Goal: Book appointment/travel/reservation

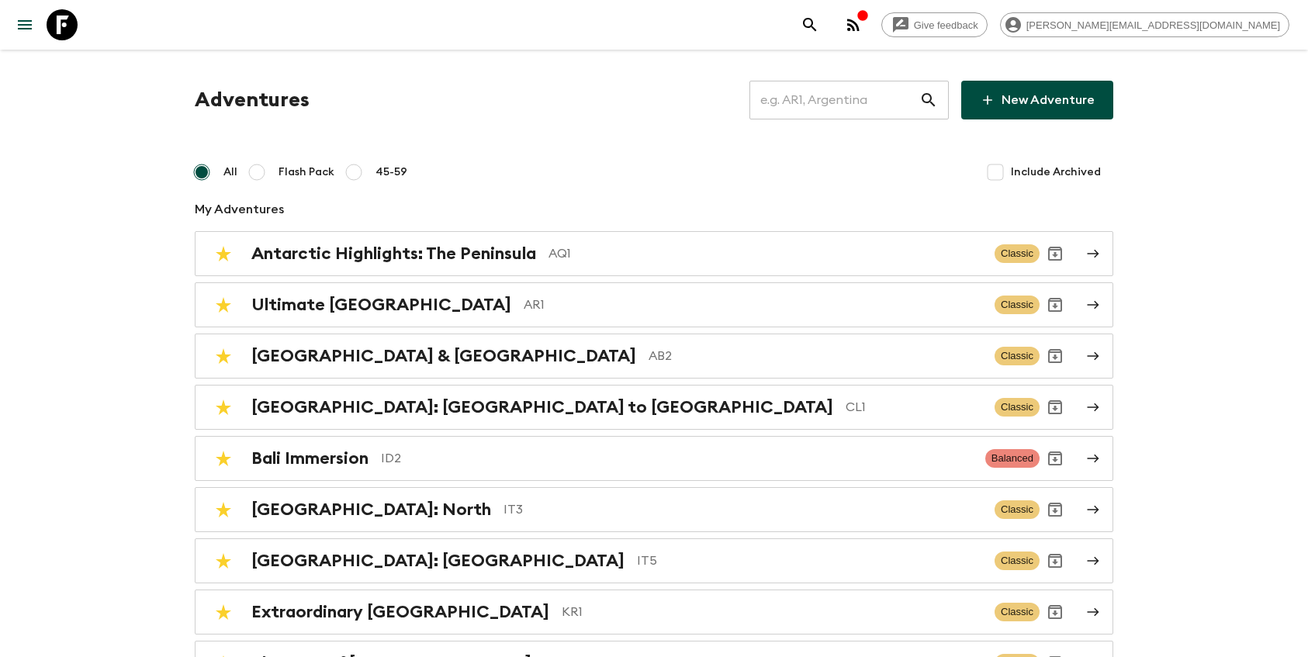
click at [815, 95] on input "text" at bounding box center [834, 99] width 170 height 43
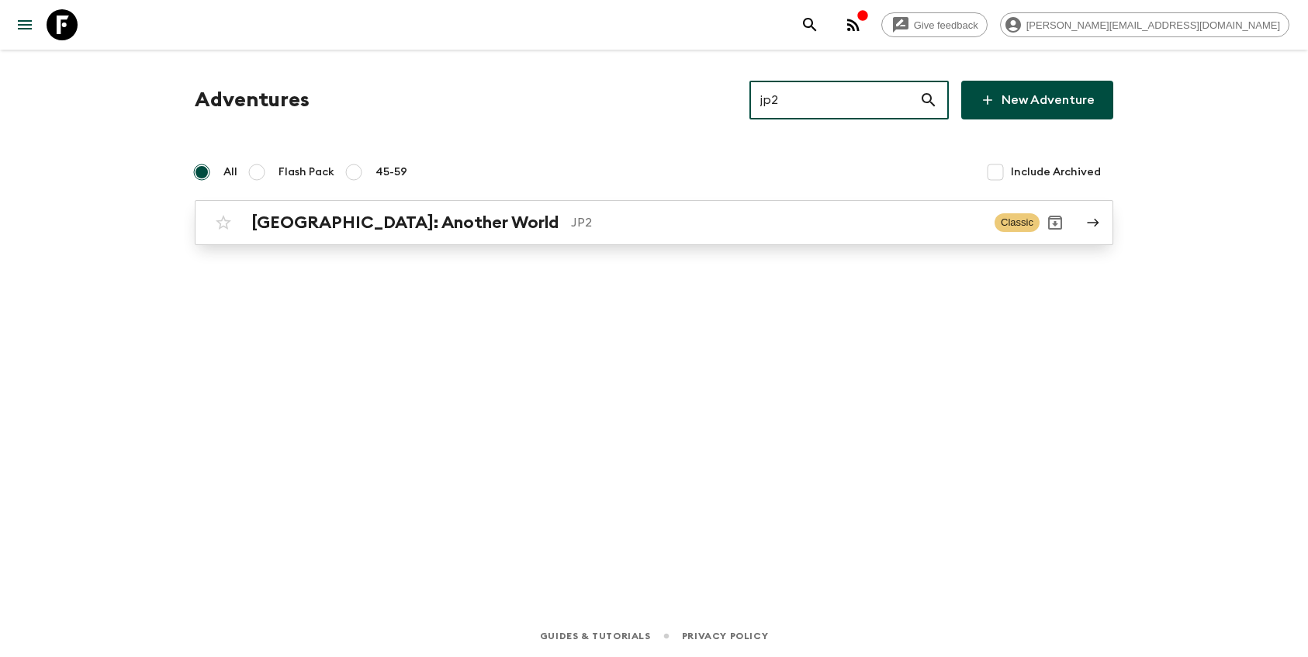
type input "jp2"
click at [367, 216] on h2 "[GEOGRAPHIC_DATA]: Another World" at bounding box center [404, 223] width 307 height 20
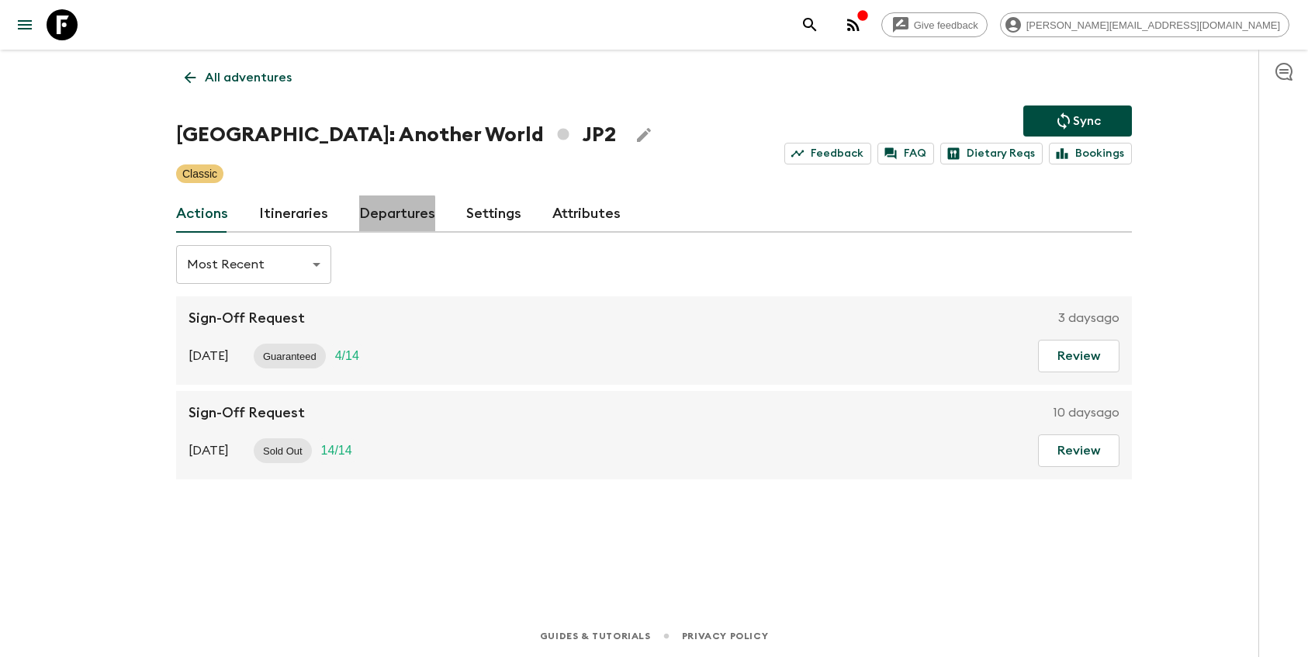
click at [359, 216] on link "Departures" at bounding box center [397, 213] width 76 height 37
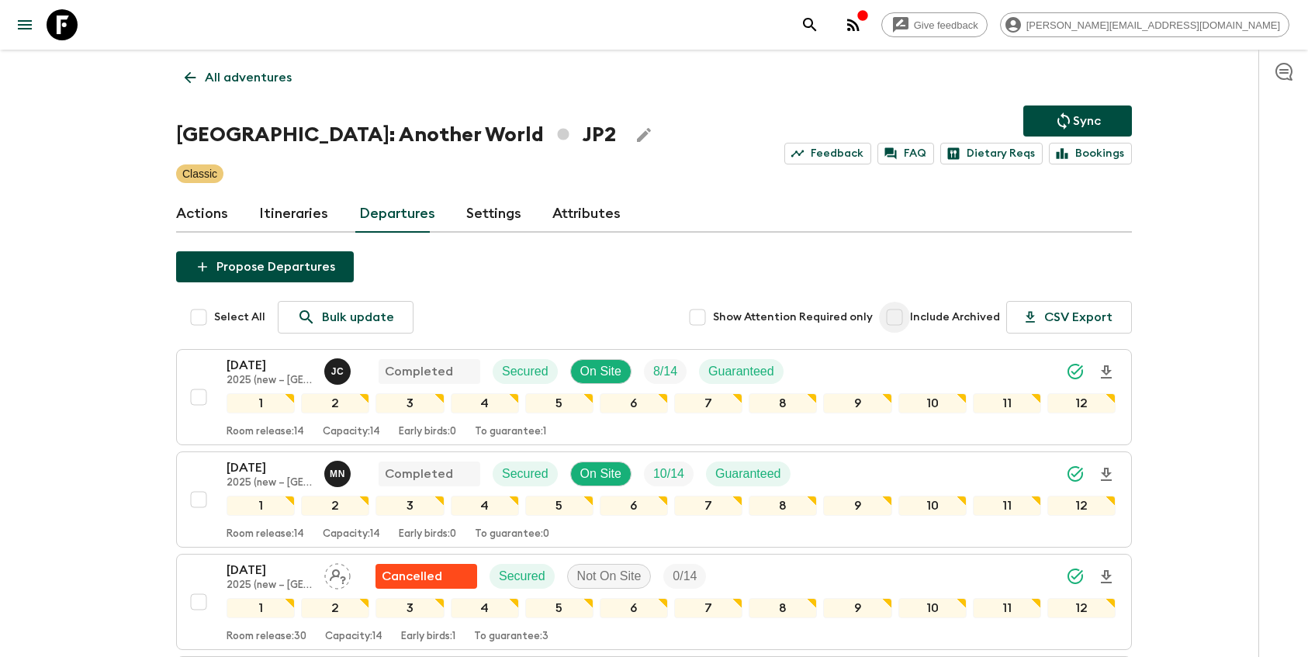
click at [910, 320] on input "Include Archived" at bounding box center [894, 317] width 31 height 31
checkbox input "true"
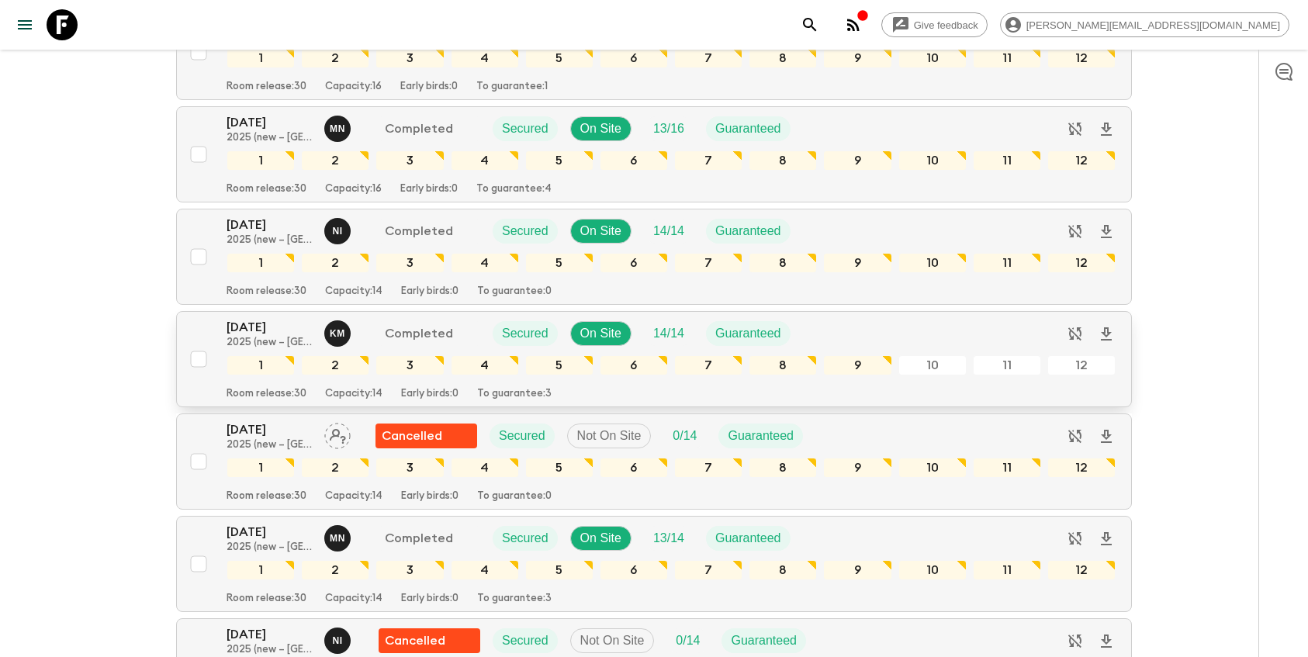
scroll to position [12517, 0]
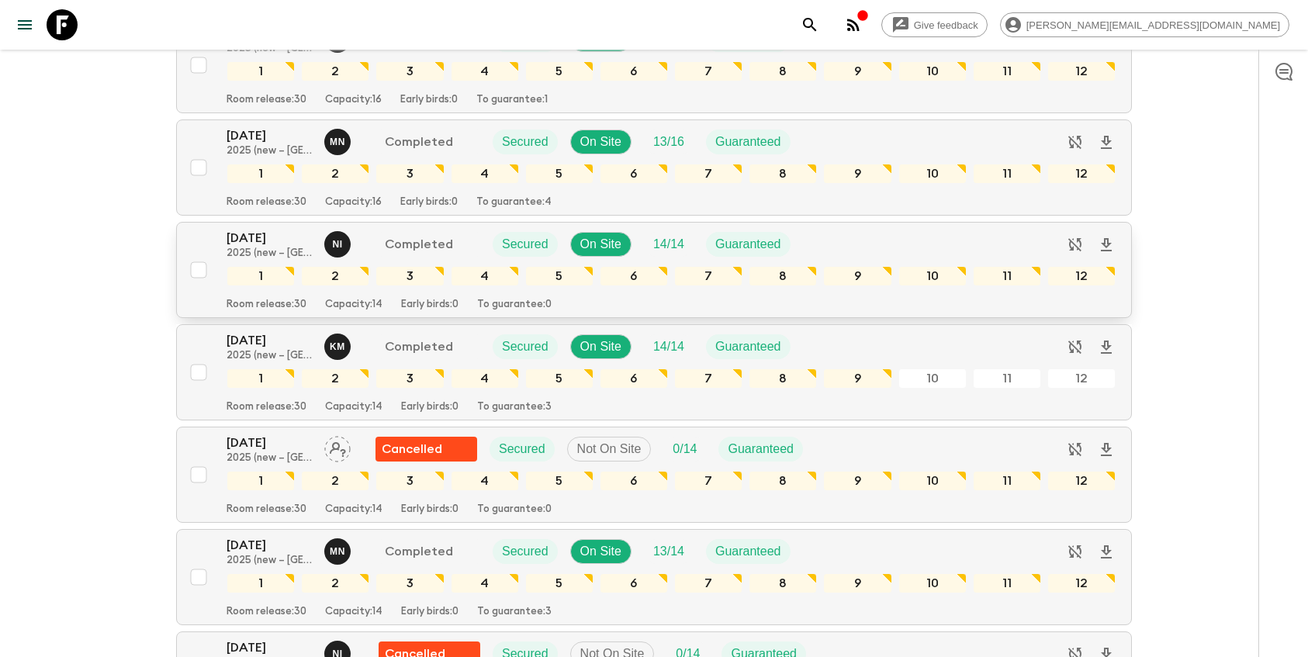
click at [233, 246] on p "[DATE]" at bounding box center [269, 238] width 85 height 19
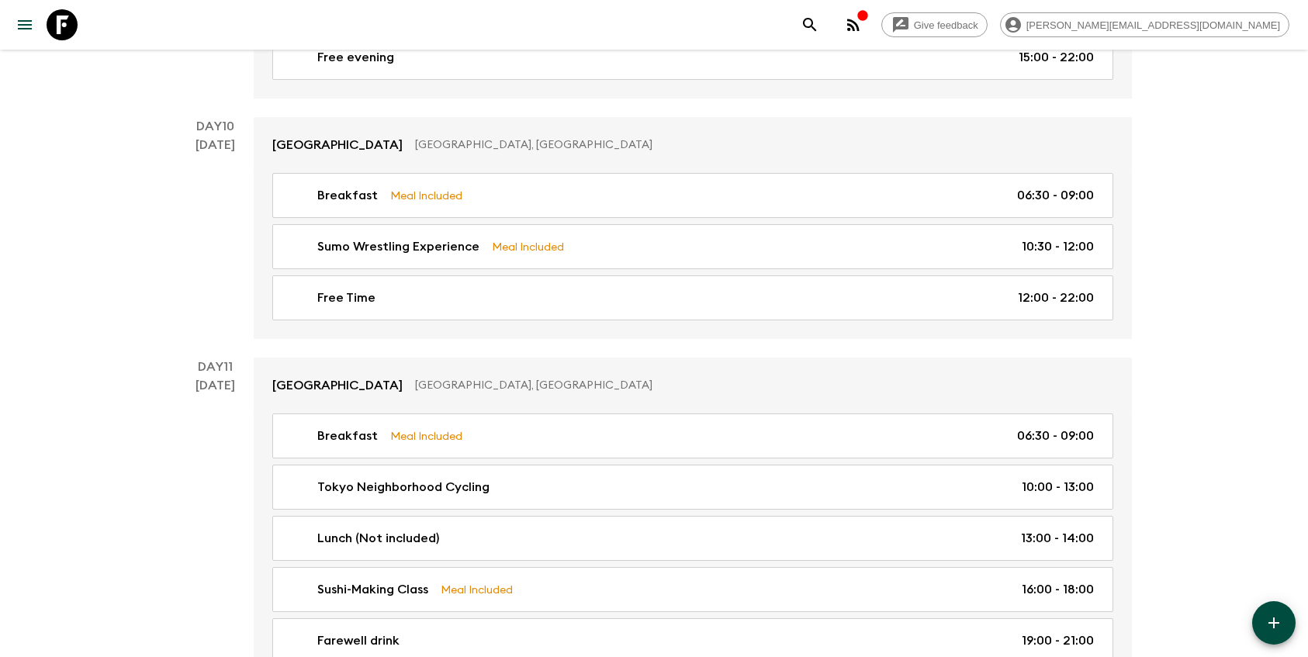
scroll to position [4404, 0]
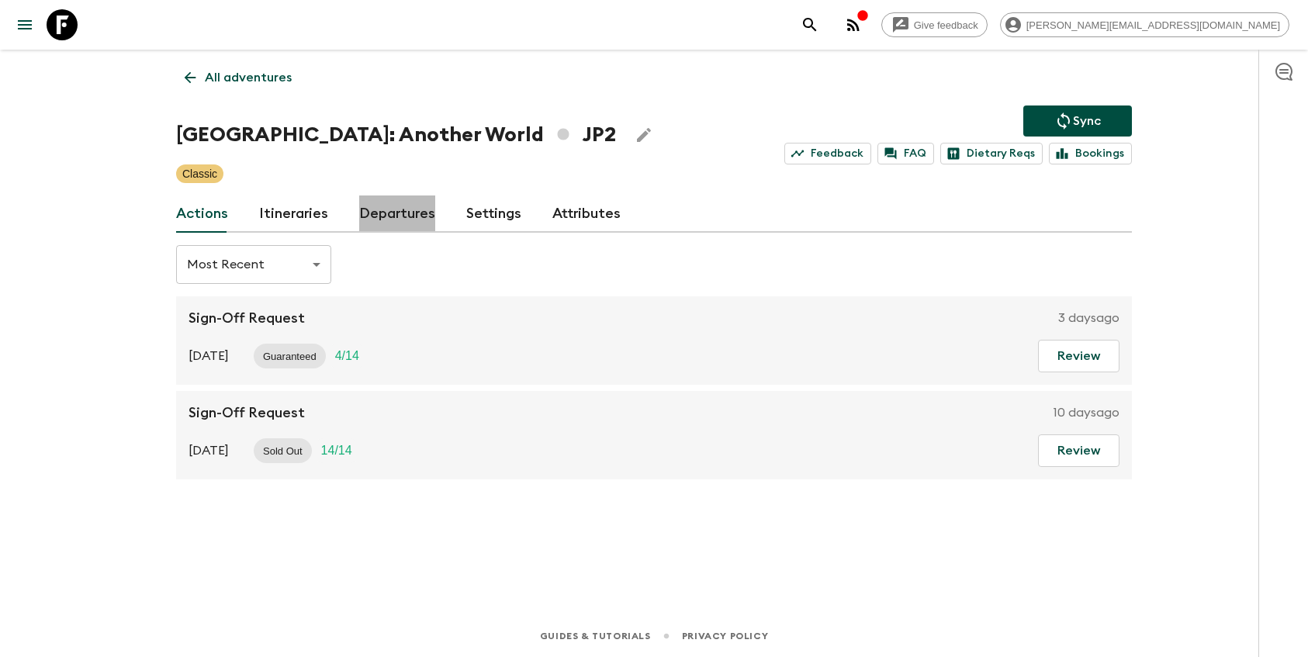
click at [398, 226] on link "Departures" at bounding box center [397, 213] width 76 height 37
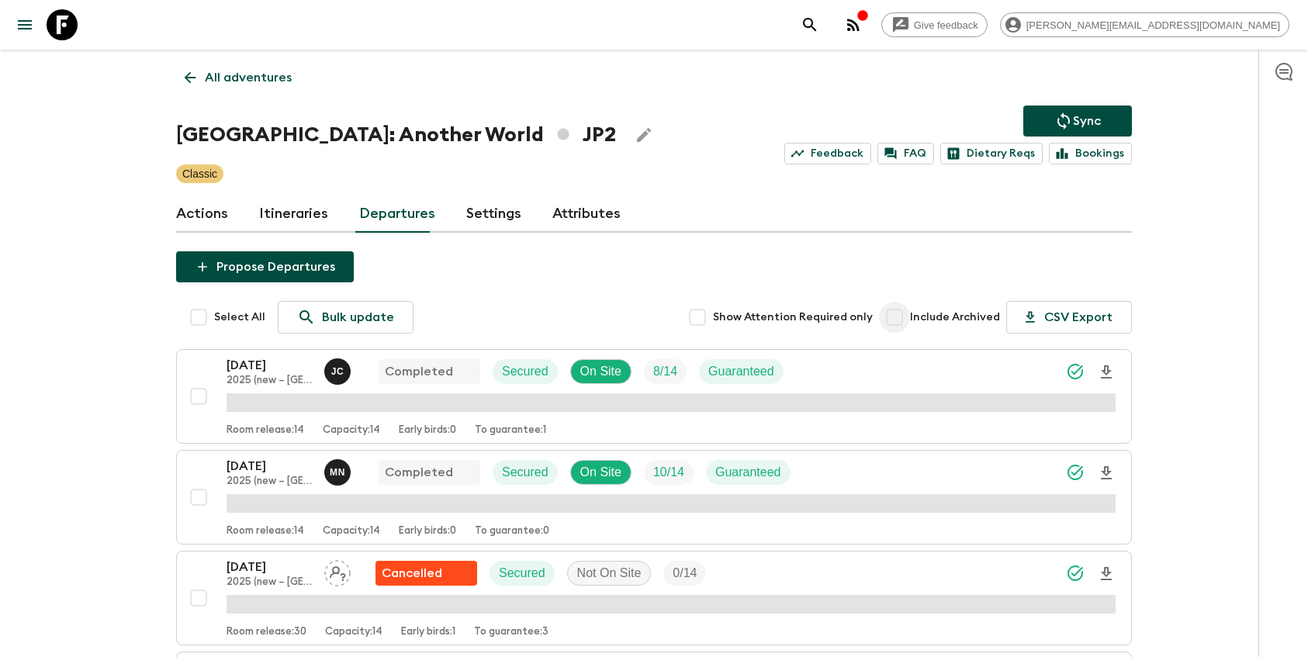
click at [910, 318] on input "Include Archived" at bounding box center [894, 317] width 31 height 31
checkbox input "true"
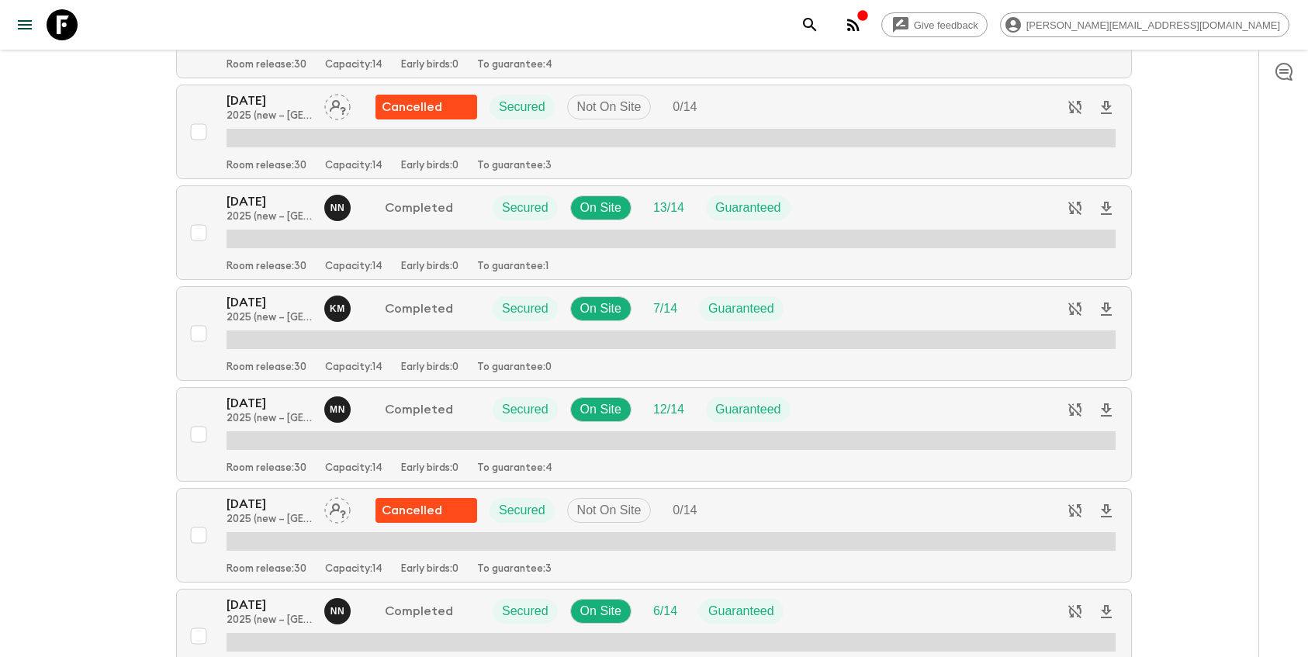
scroll to position [11974, 0]
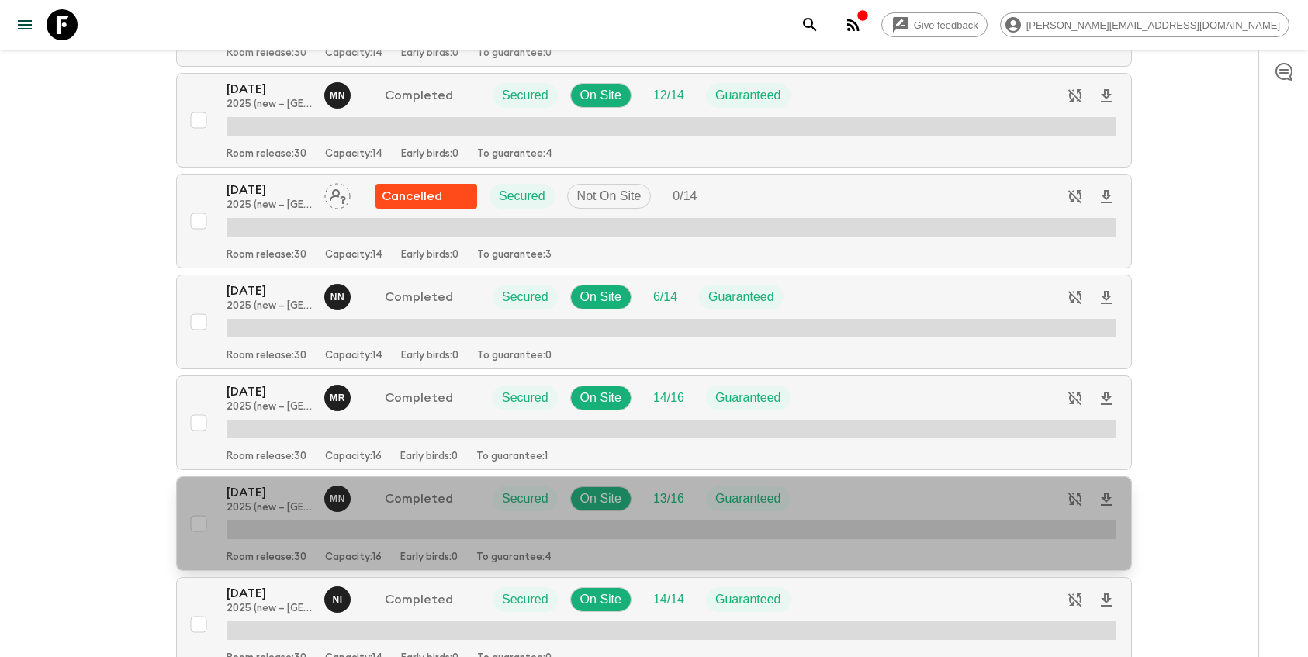
click at [223, 511] on div "[DATE] 2025 (new – [GEOGRAPHIC_DATA]) M N Completed Secured On Site 13 / 16 Gua…" at bounding box center [649, 523] width 932 height 81
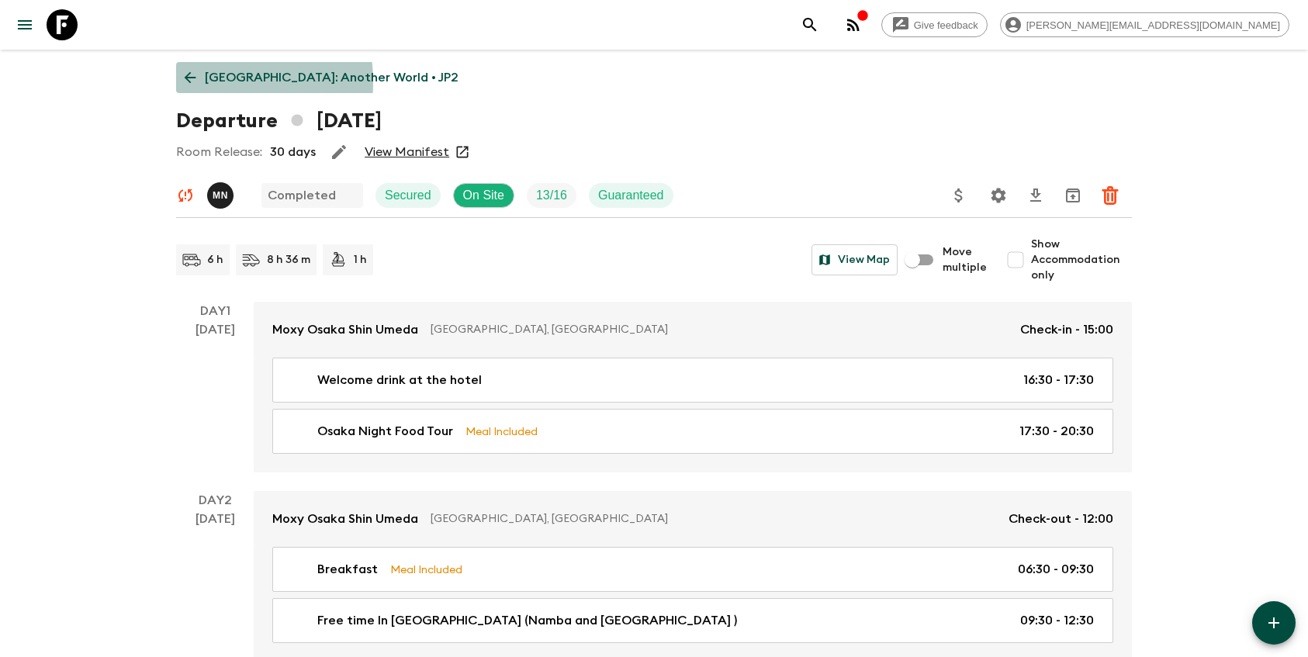
click at [178, 82] on link "[GEOGRAPHIC_DATA]: Another World • JP2" at bounding box center [321, 77] width 291 height 31
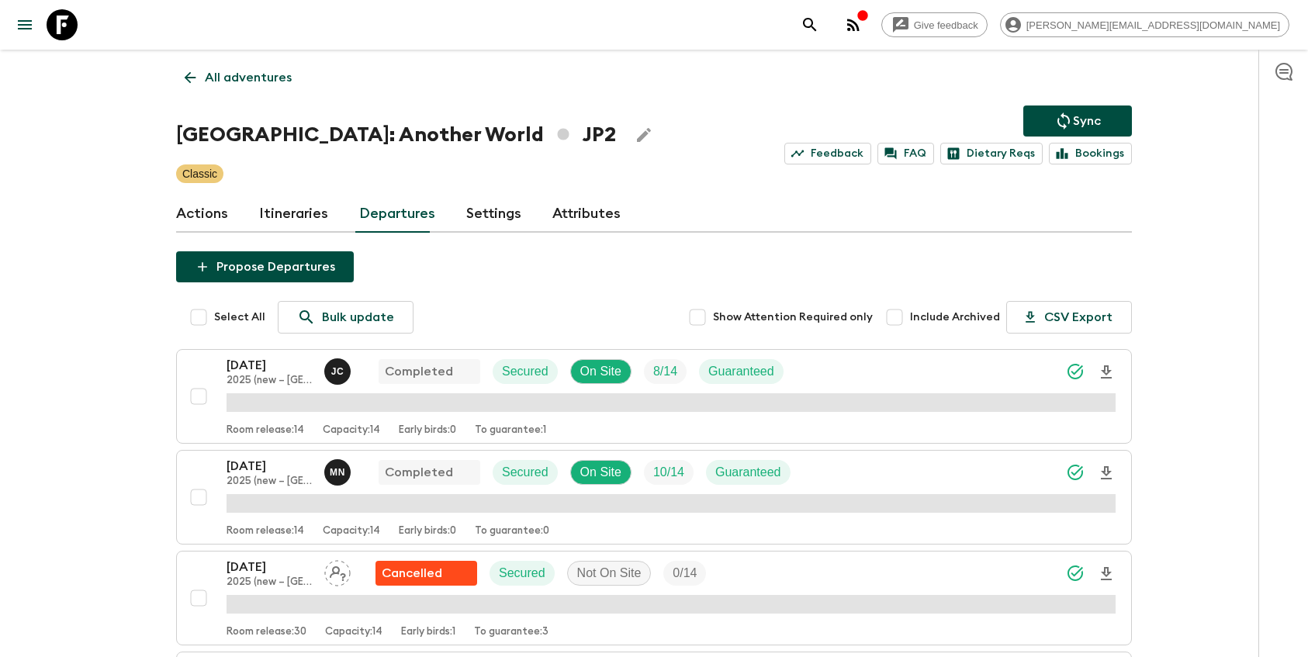
click at [908, 322] on input "Include Archived" at bounding box center [894, 317] width 31 height 31
checkbox input "true"
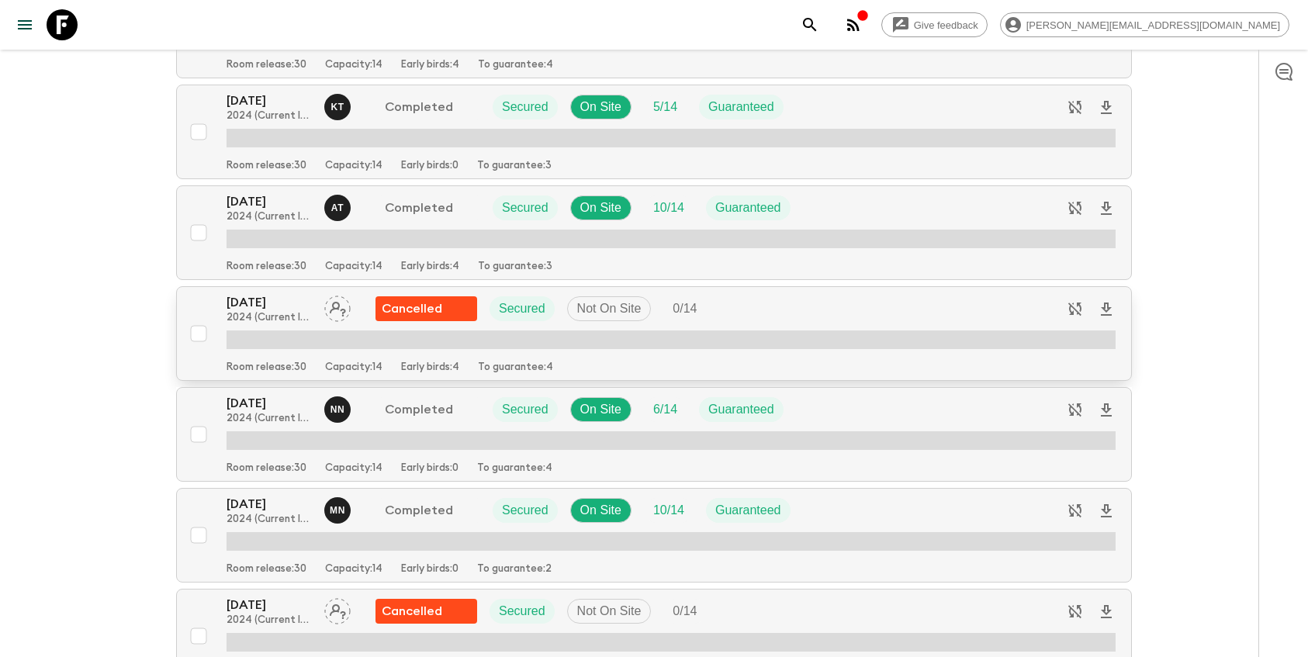
scroll to position [9850, 0]
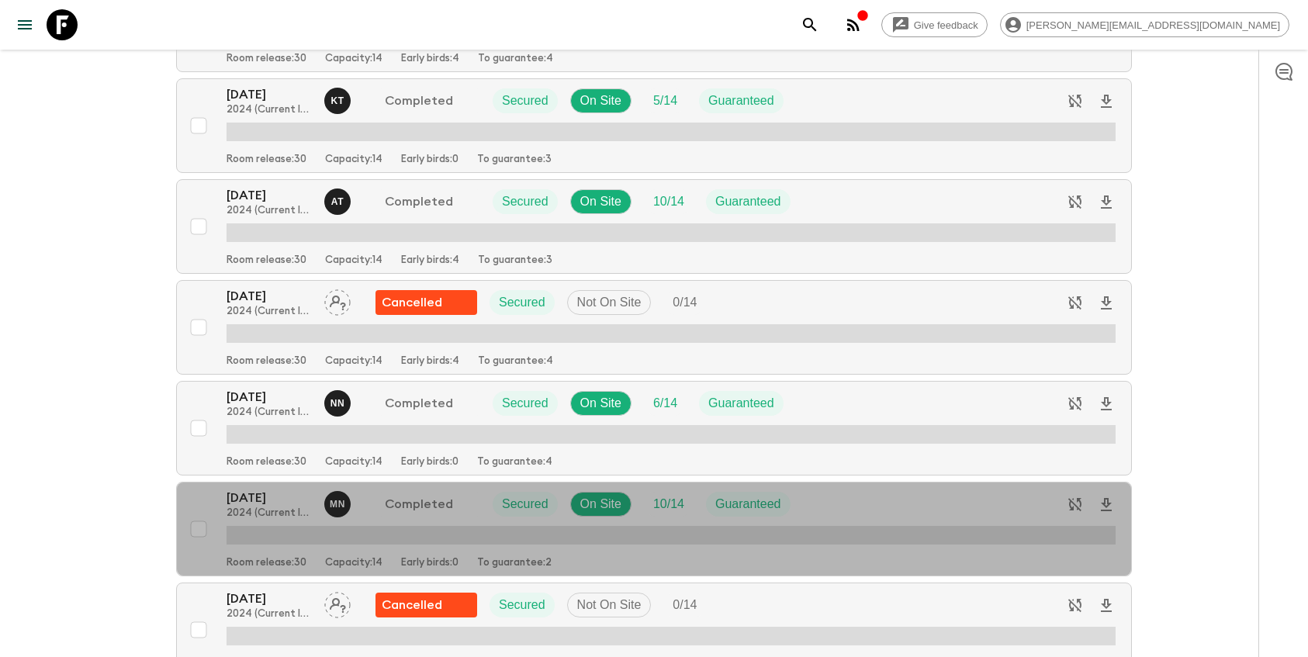
click at [246, 491] on button "[DATE] 2024 (Current Itinerary) M N Completed Secured On Site 10 / 14 Guarantee…" at bounding box center [654, 529] width 956 height 95
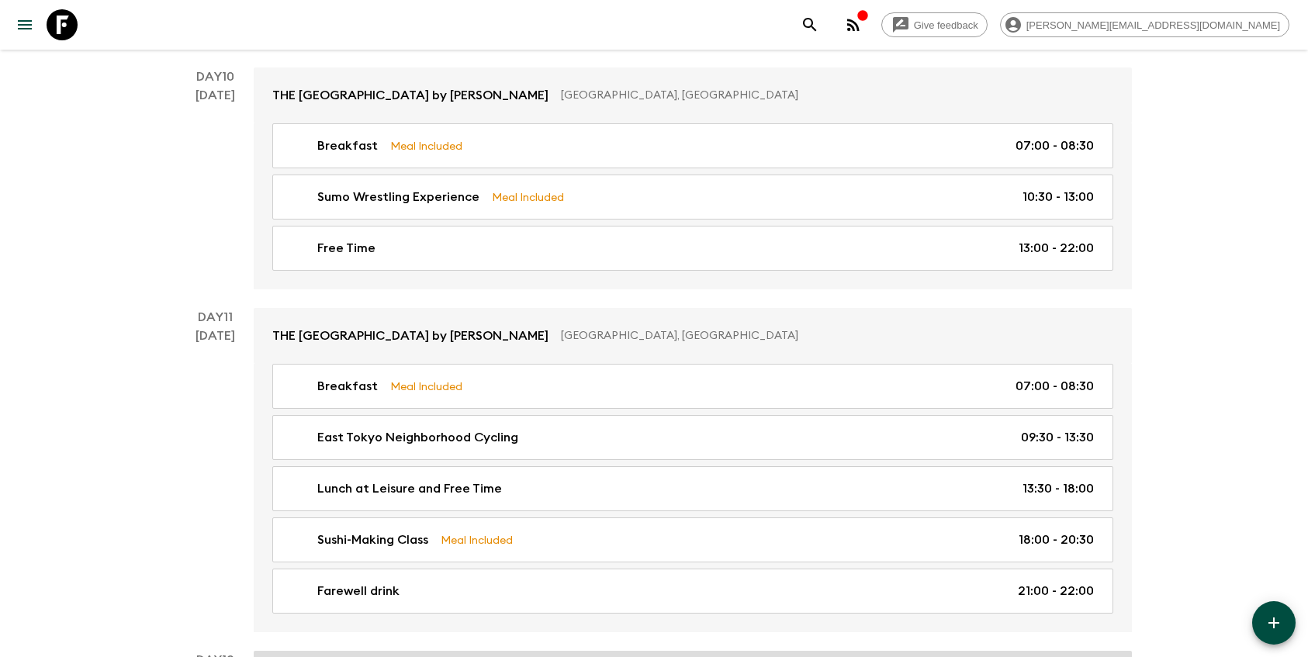
scroll to position [4267, 0]
